Goal: Transaction & Acquisition: Purchase product/service

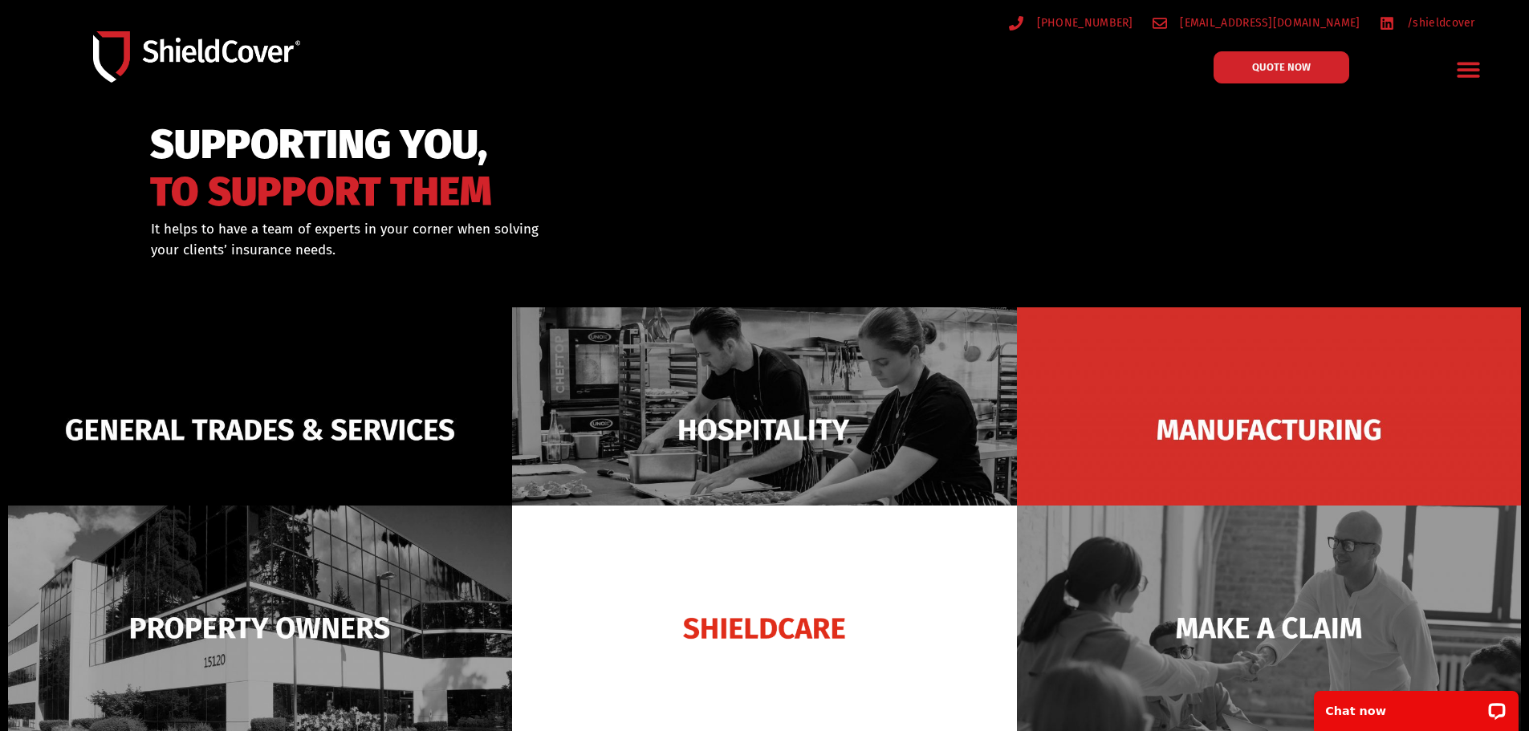
click at [1472, 72] on icon "Menu Toggle" at bounding box center [1468, 69] width 25 height 25
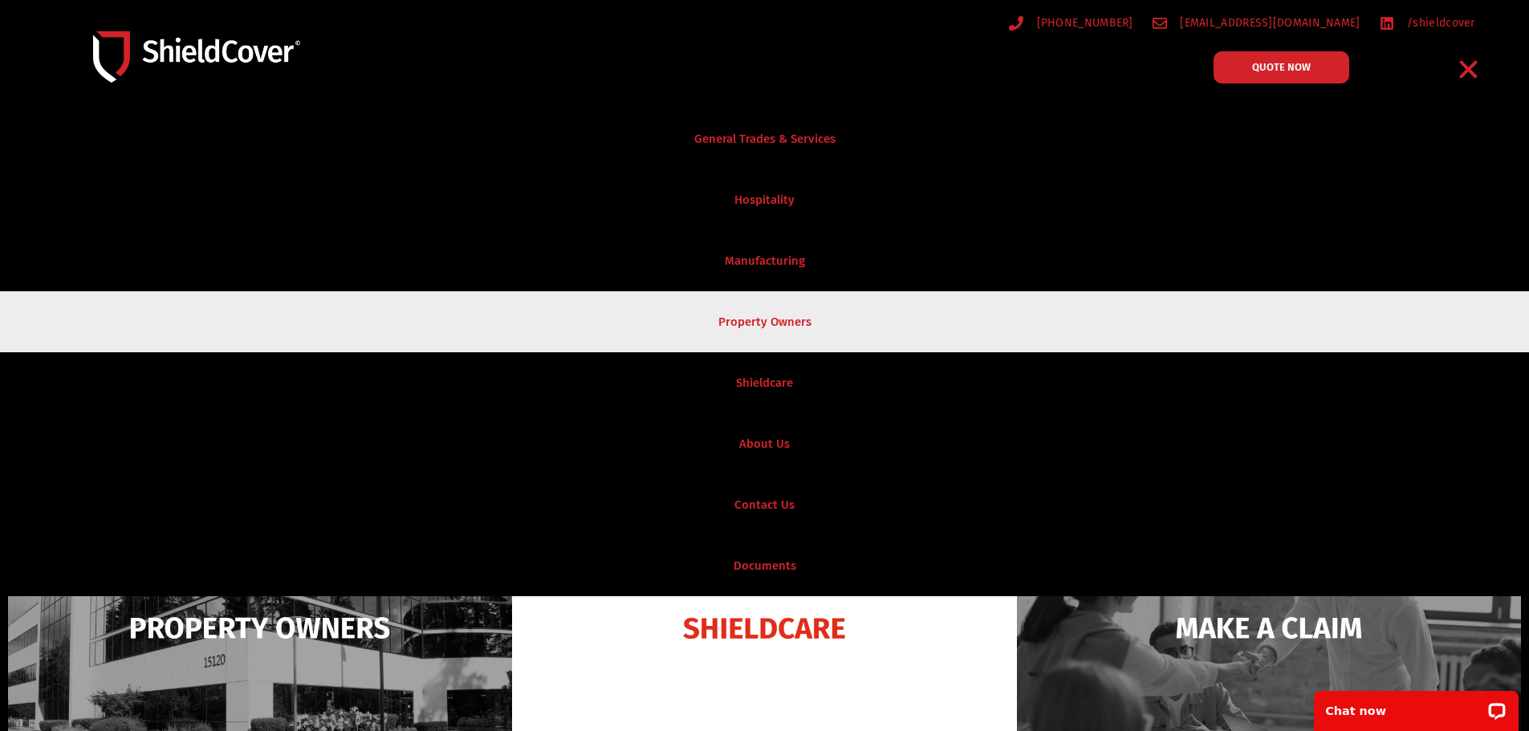
click at [771, 332] on link "Property Owners" at bounding box center [764, 321] width 1529 height 61
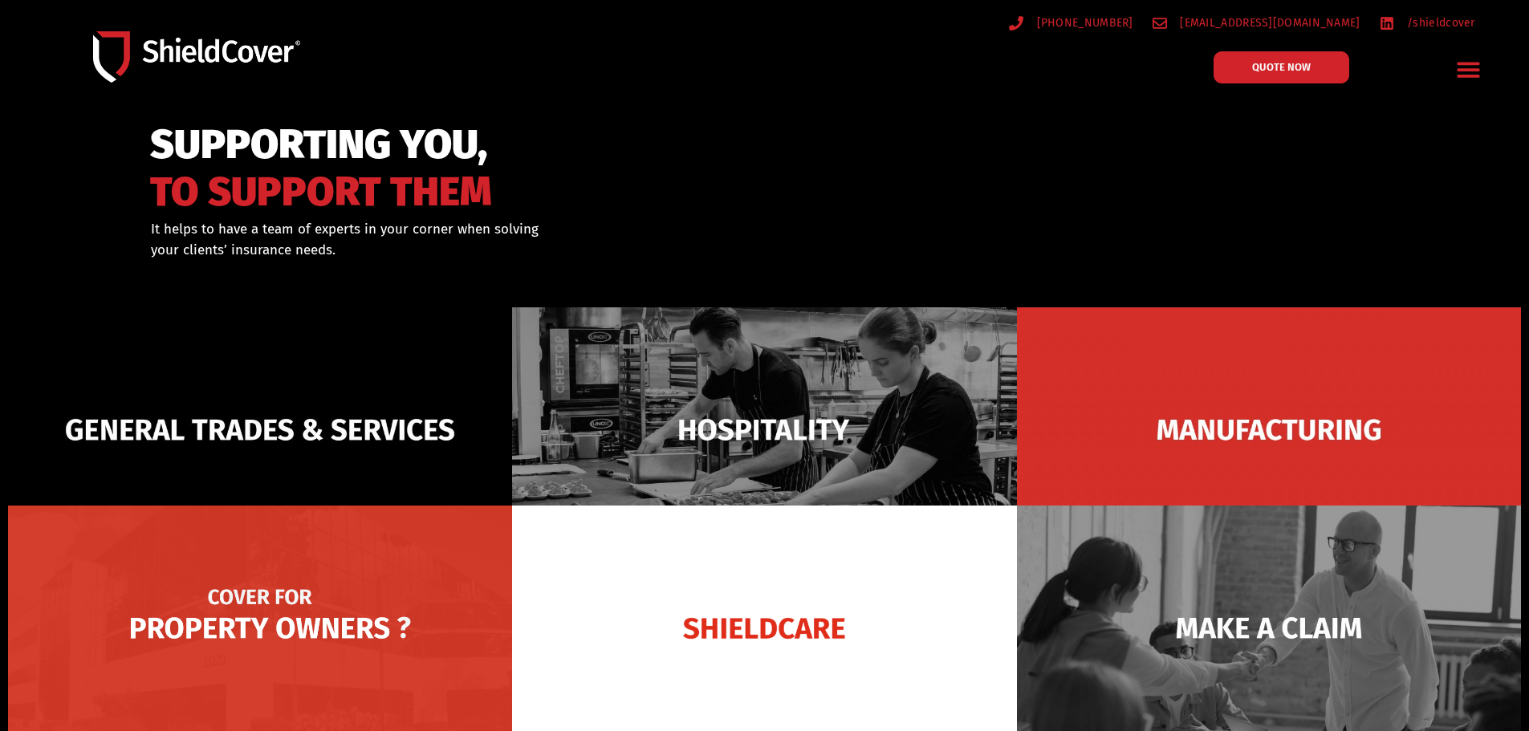
click at [350, 556] on img at bounding box center [260, 628] width 504 height 245
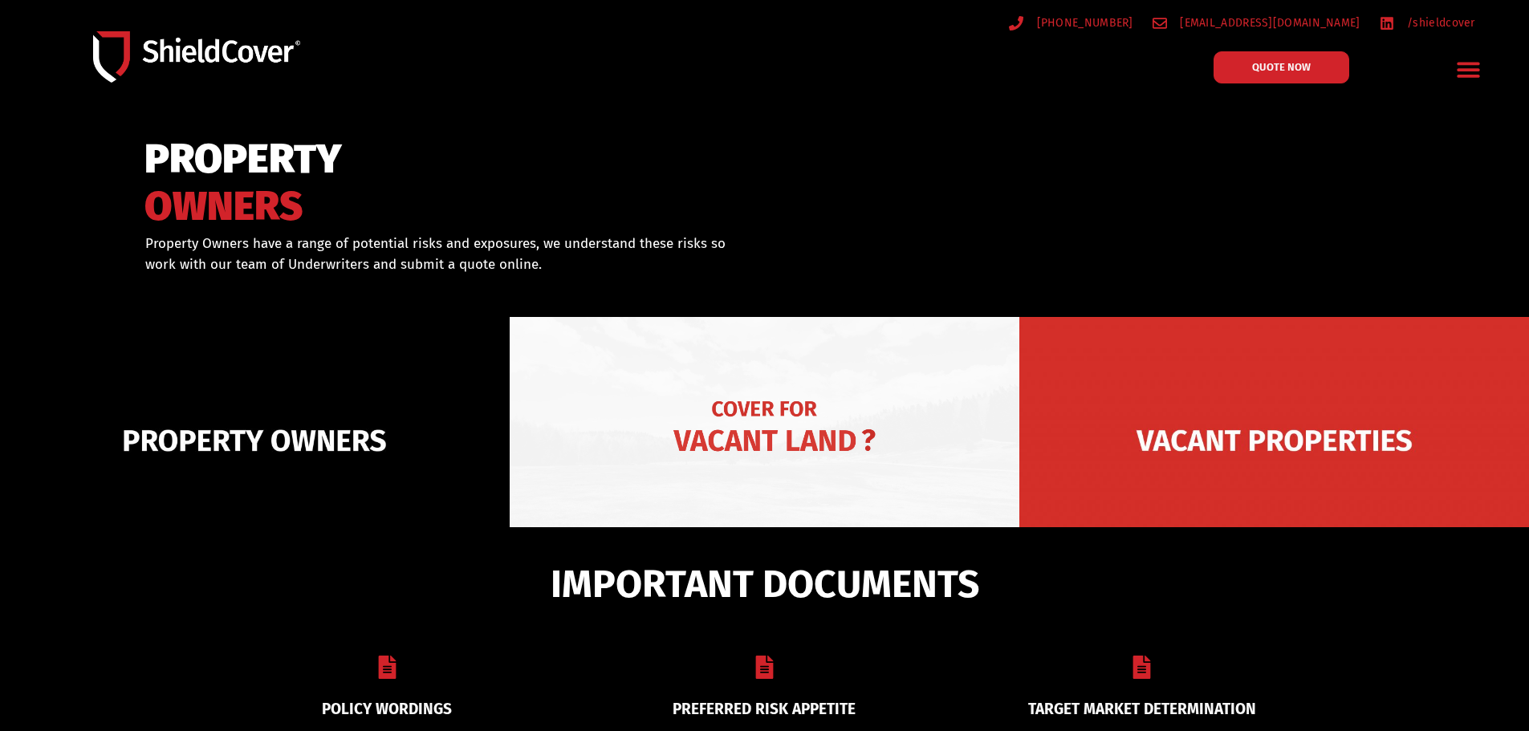
click at [745, 435] on img at bounding box center [765, 440] width 510 height 247
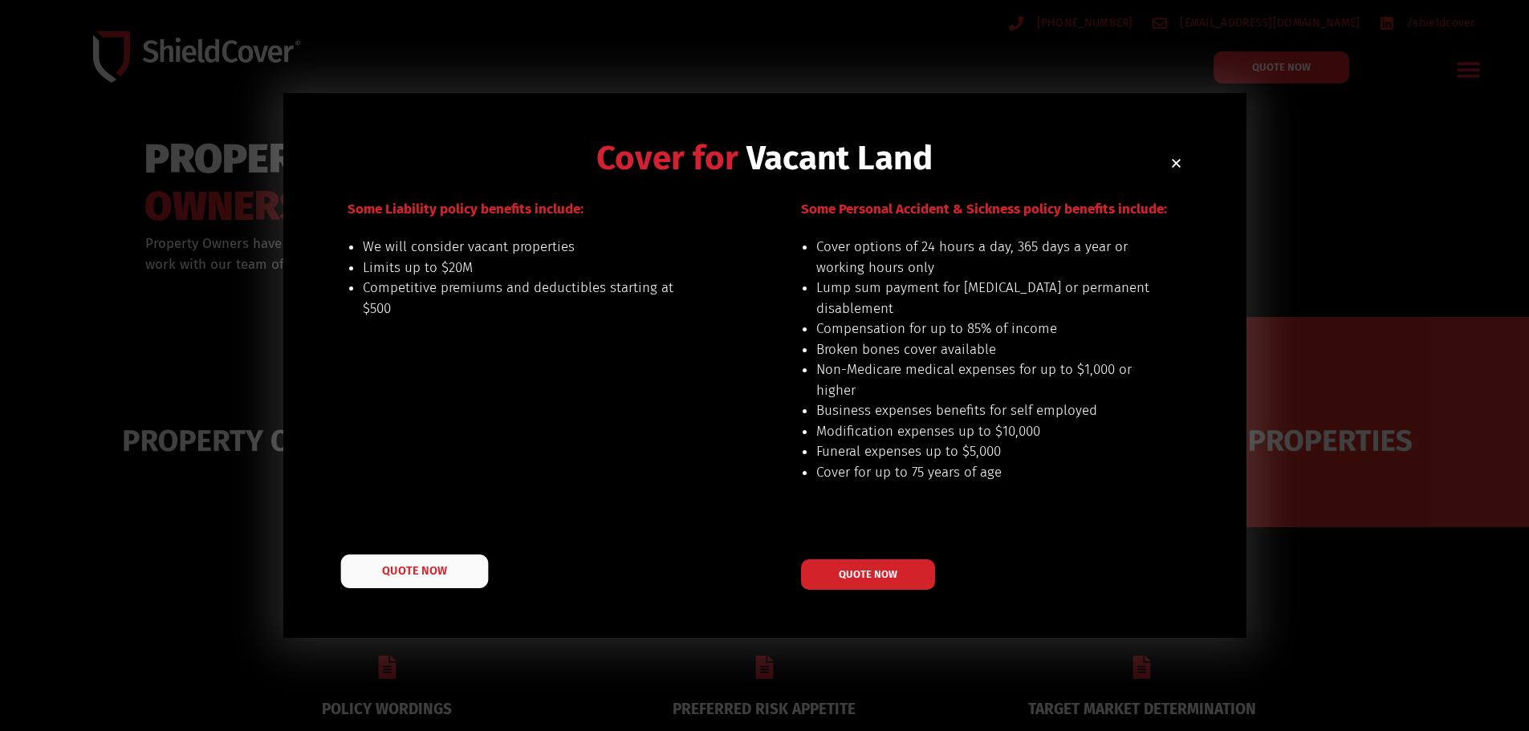
click at [433, 570] on span "QUOTE NOW" at bounding box center [414, 570] width 64 height 11
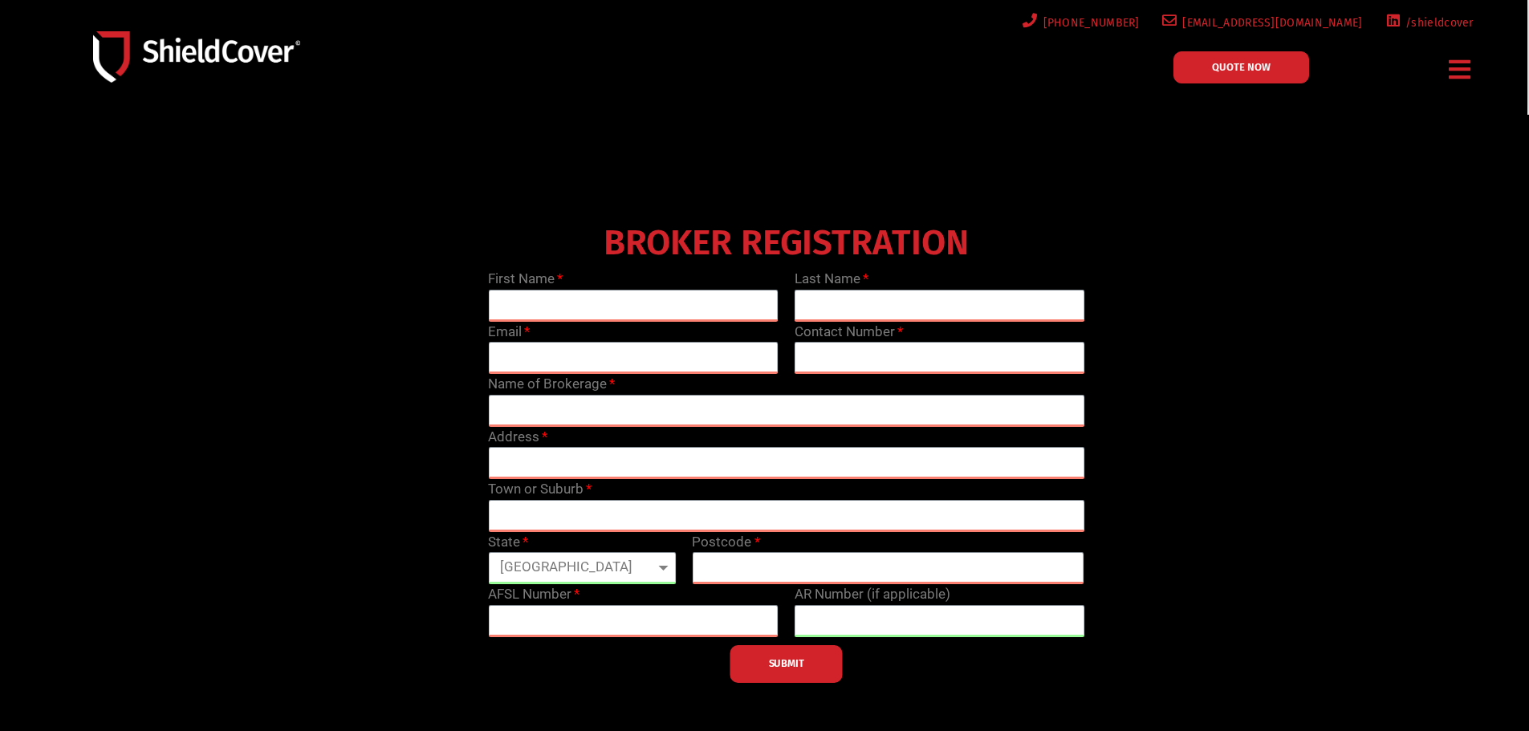
click at [625, 287] on div "First Name" at bounding box center [633, 295] width 307 height 53
